Goal: Communication & Community: Ask a question

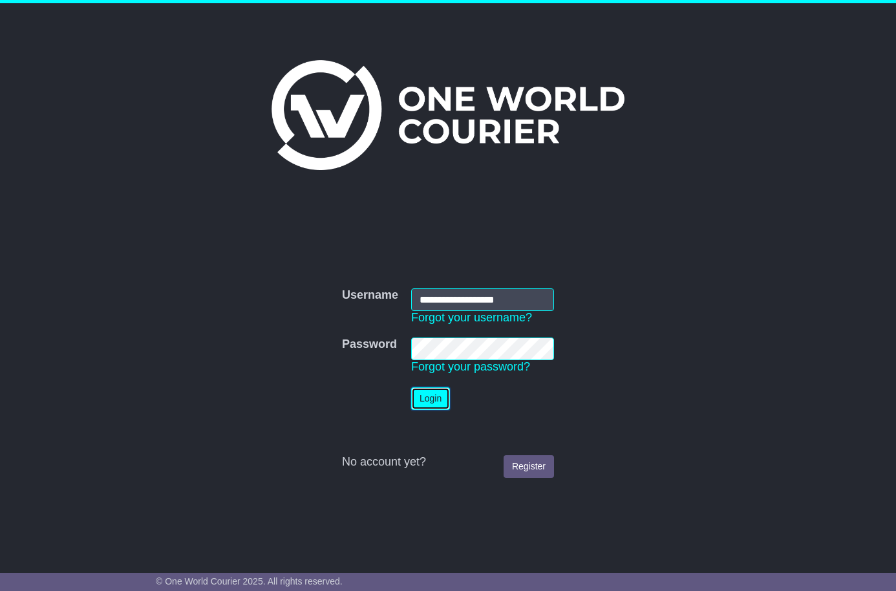
click at [440, 400] on button "Login" at bounding box center [430, 398] width 39 height 23
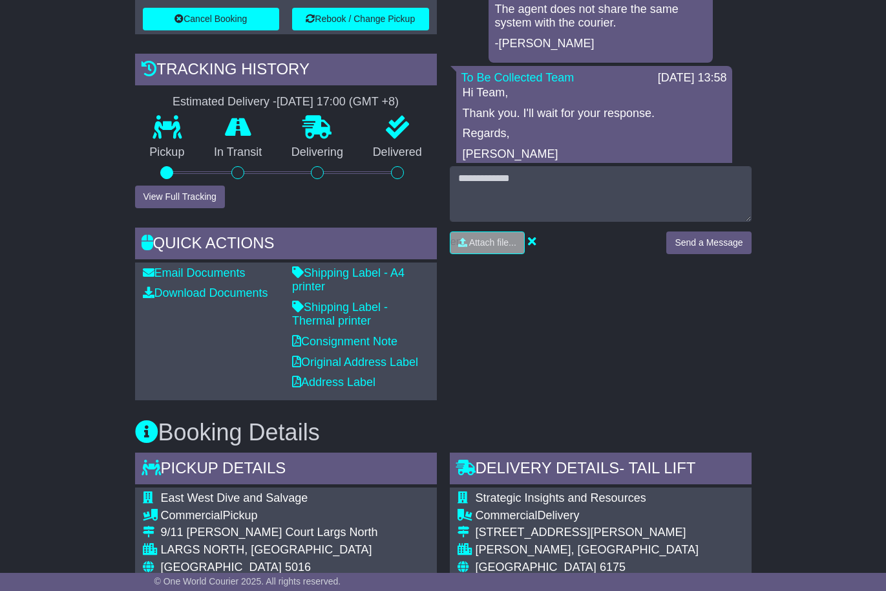
scroll to position [453, 0]
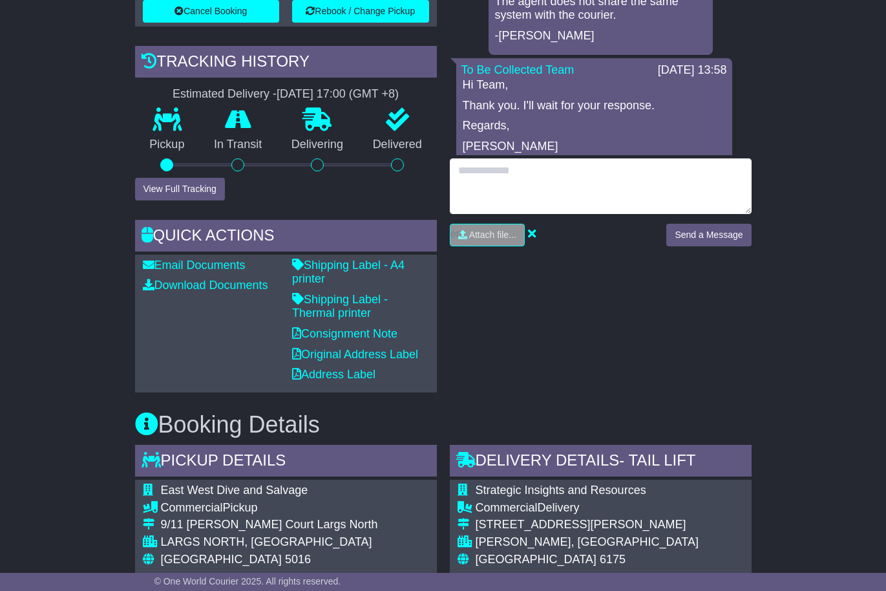
click at [496, 207] on textarea at bounding box center [601, 186] width 302 height 56
type textarea "**********"
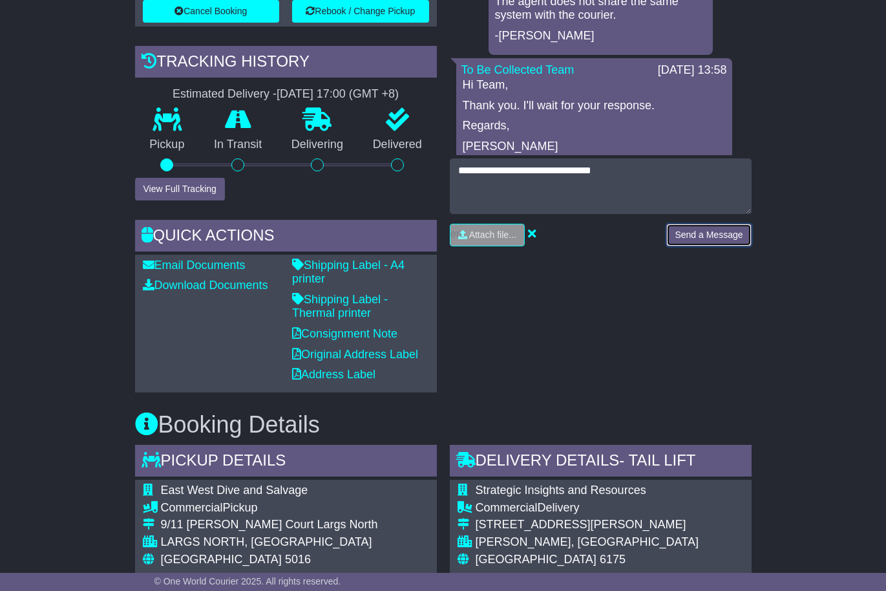
click at [667, 246] on button "Send a Message" at bounding box center [708, 235] width 85 height 23
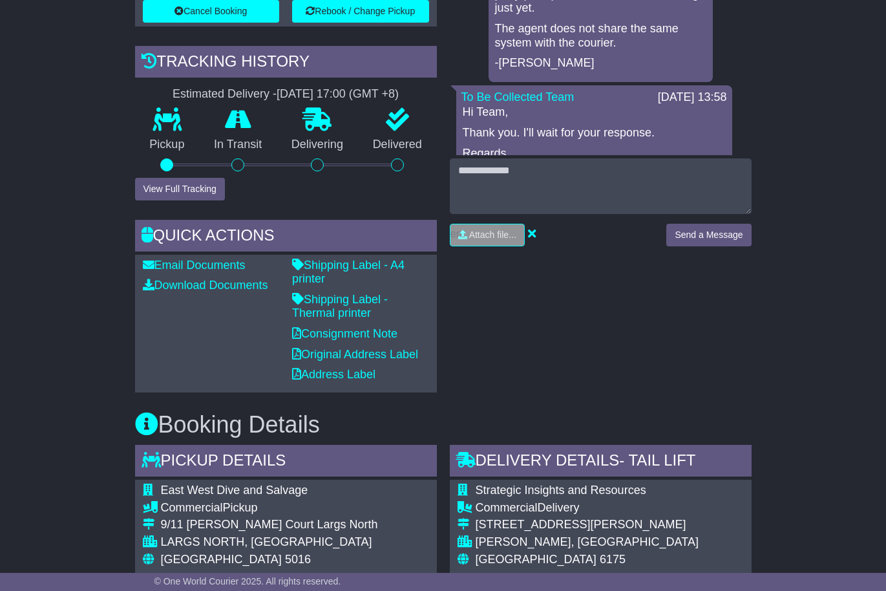
scroll to position [323, 0]
